Goal: Complete application form: Complete application form

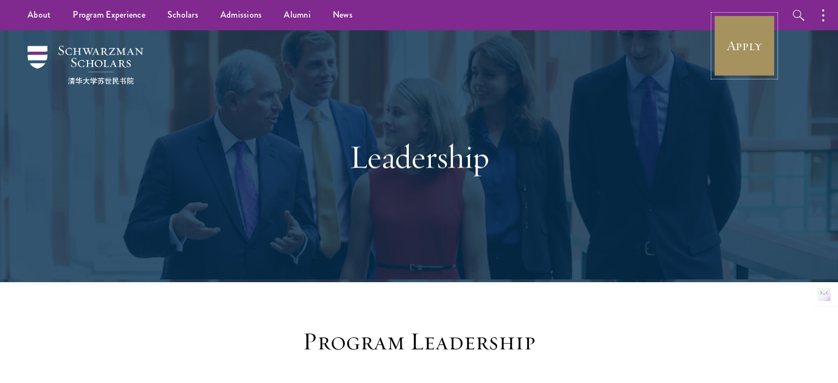
click at [733, 46] on link "Apply" at bounding box center [745, 46] width 62 height 62
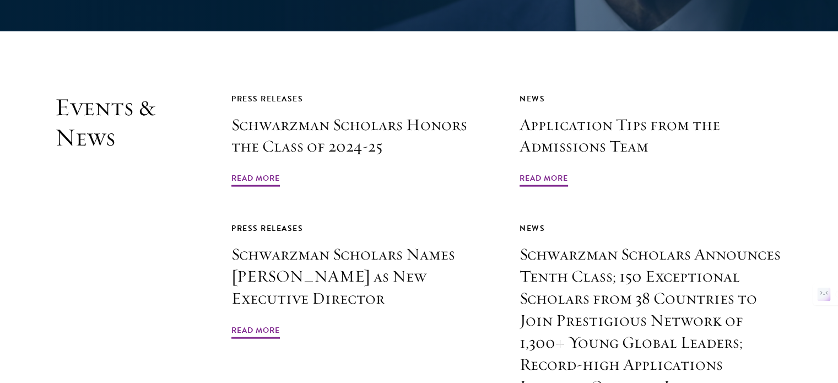
scroll to position [2509, 0]
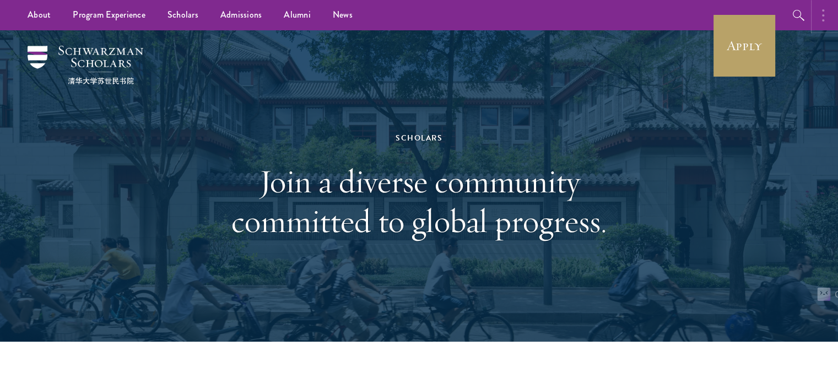
click at [821, 23] on button "button" at bounding box center [826, 15] width 24 height 30
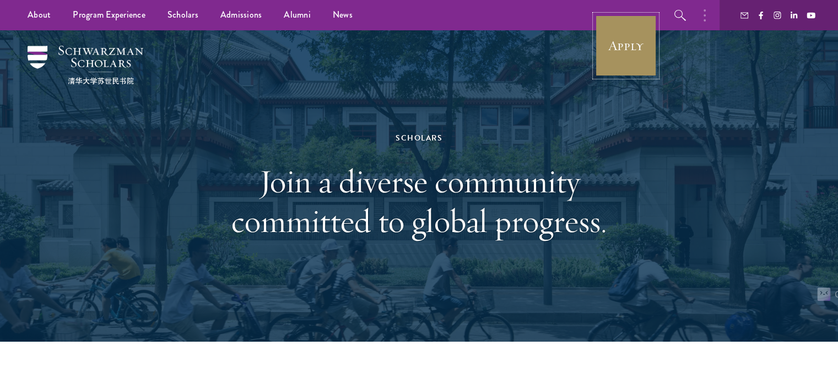
click at [639, 45] on link "Apply" at bounding box center [626, 46] width 62 height 62
